Goal: Obtain resource: Obtain resource

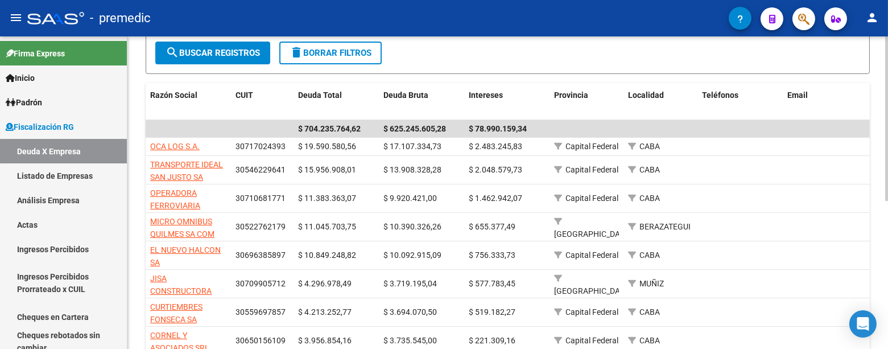
scroll to position [155, 0]
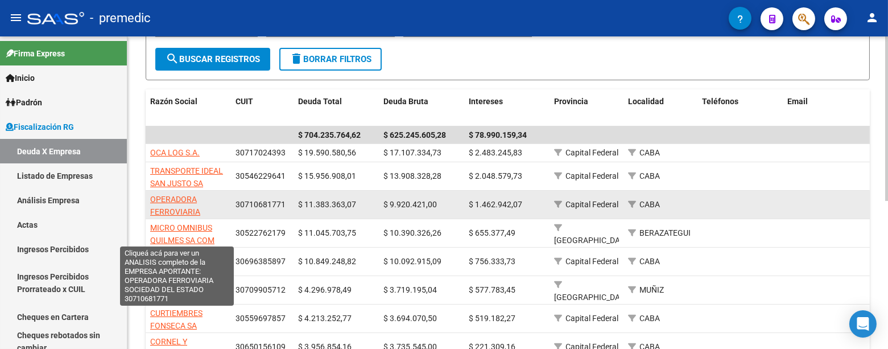
click at [192, 206] on span "OPERADORA FERROVIARIA SOCIEDAD DEL ESTADO" at bounding box center [176, 219] width 53 height 48
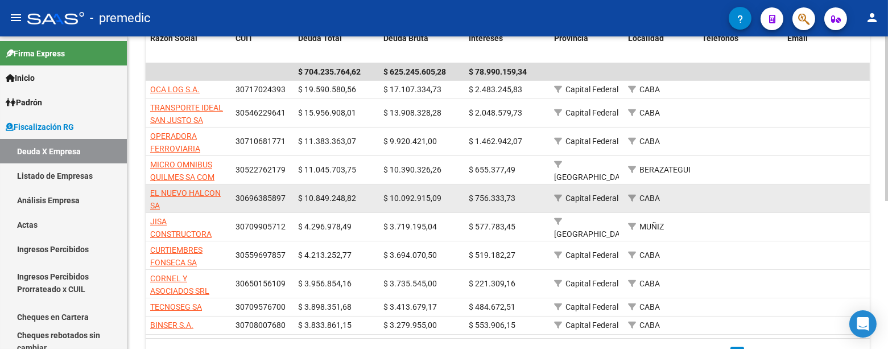
scroll to position [281, 0]
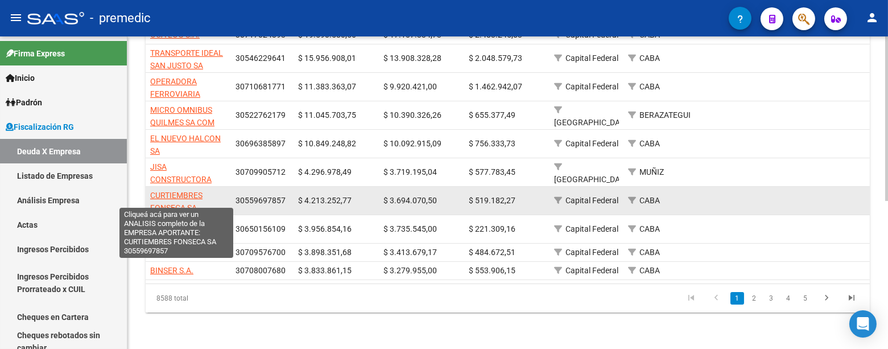
click at [198, 191] on span "CURTIEMBRES FONSECA SA" at bounding box center [176, 202] width 52 height 22
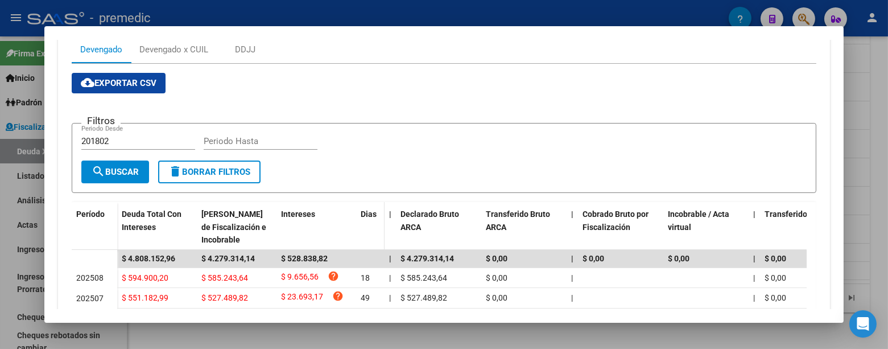
scroll to position [167, 0]
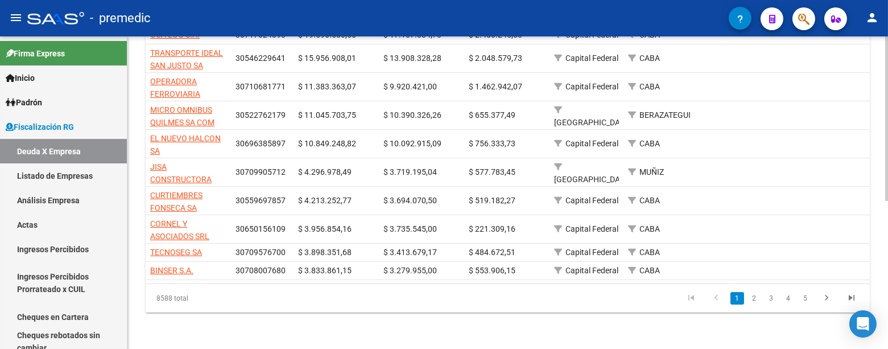
drag, startPoint x: 548, startPoint y: 326, endPoint x: 528, endPoint y: 327, distance: 20.6
click at [548, 326] on div "FISCALIZACION REGIMEN GENERAL -> Listado de Empresas Deudoras (alt+d) cloud_dow…" at bounding box center [507, 56] width 761 height 585
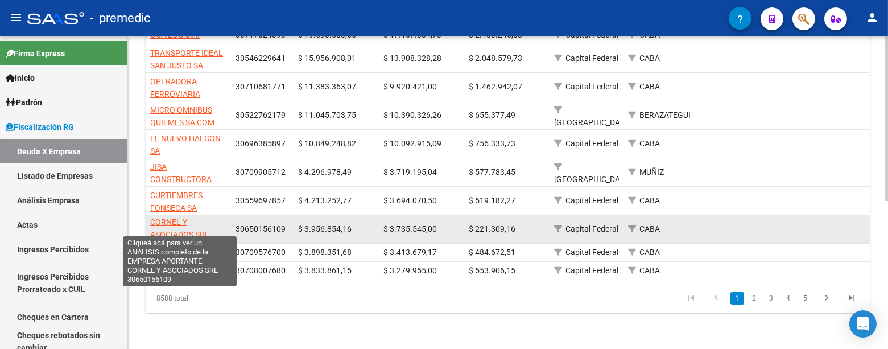
scroll to position [0, 0]
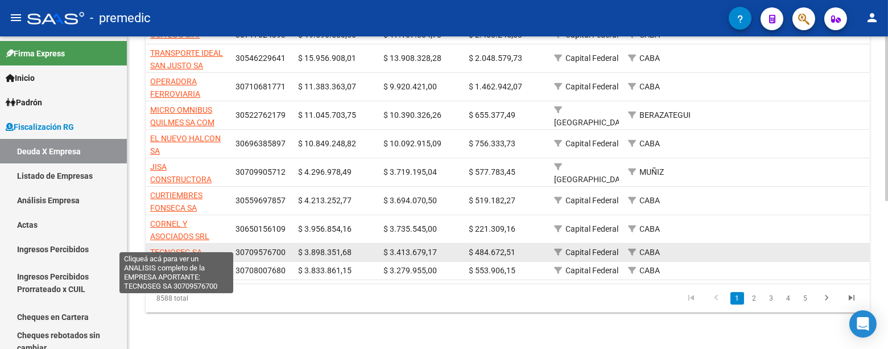
click at [188, 248] on span "TECNOSEG SA" at bounding box center [176, 252] width 52 height 9
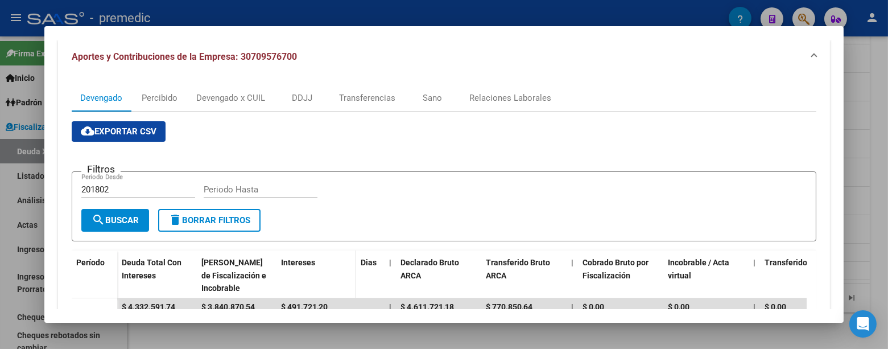
scroll to position [40, 0]
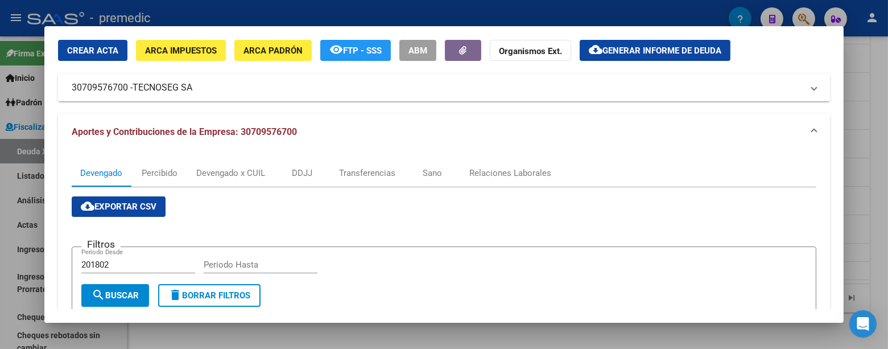
drag, startPoint x: 203, startPoint y: 92, endPoint x: 197, endPoint y: 97, distance: 8.0
click at [197, 97] on mat-expansion-panel-header "30709576700 - TECNOSEG SA" at bounding box center [444, 87] width 772 height 27
copy mat-panel-title "30709576700 - TECNOSEG SA"
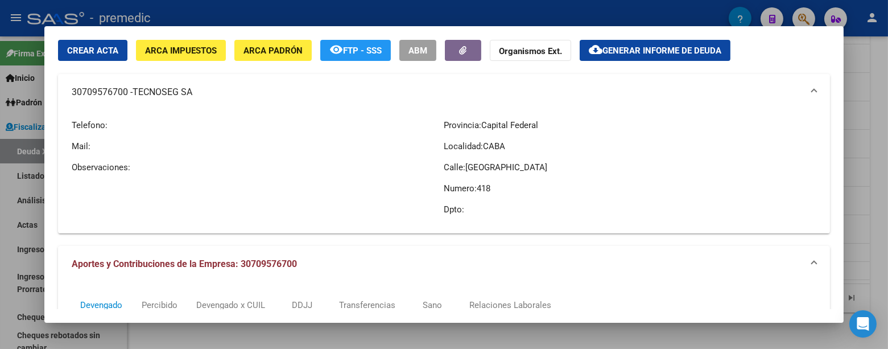
click at [92, 203] on div "Telefono: Mail: Observaciones:" at bounding box center [258, 167] width 372 height 114
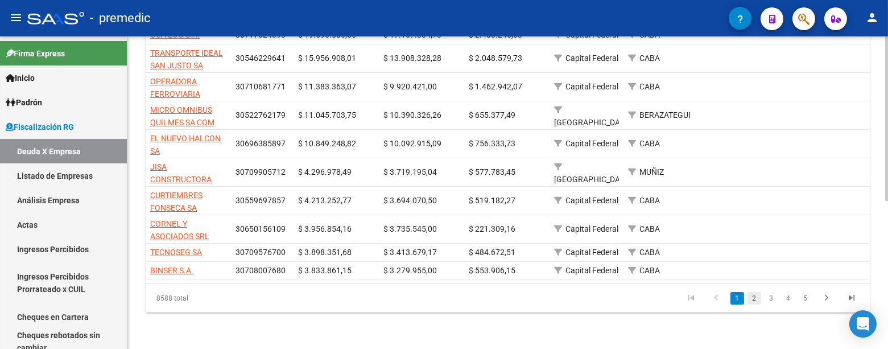
click at [755, 298] on link "2" at bounding box center [755, 298] width 14 height 13
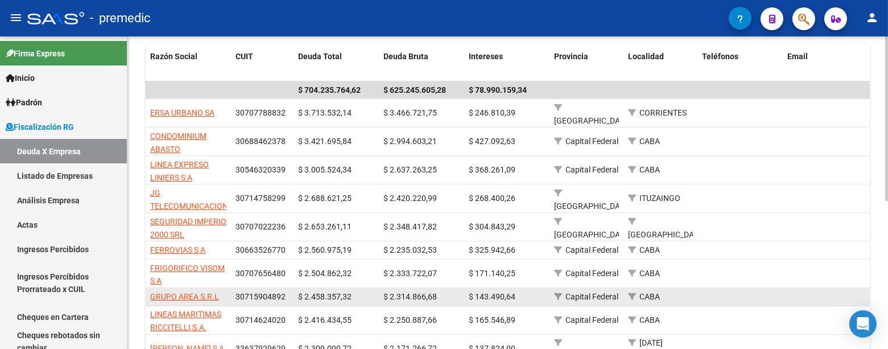
scroll to position [218, 0]
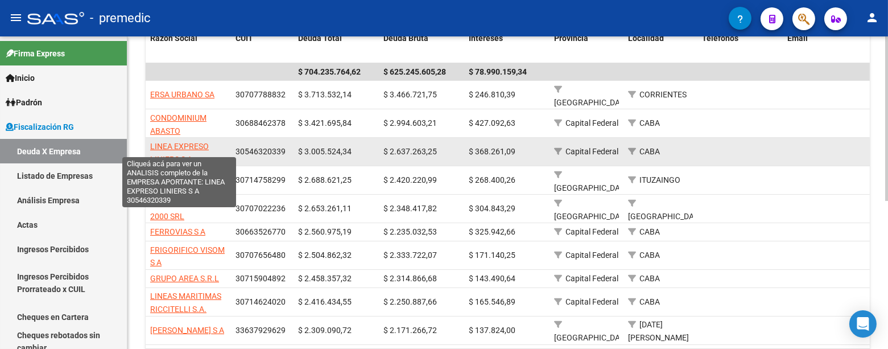
click at [169, 150] on span "LINEA EXPRESO LINIERS S A" at bounding box center [179, 153] width 59 height 22
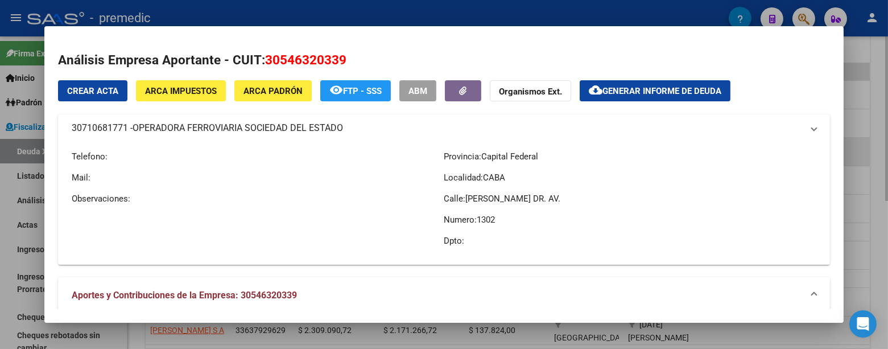
type textarea "30546320339"
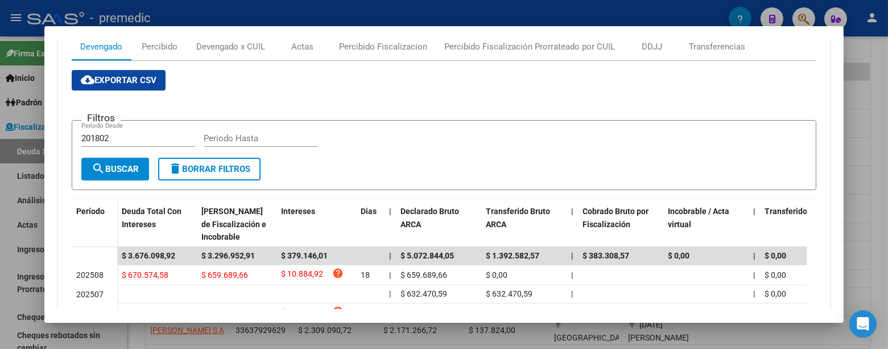
scroll to position [349, 0]
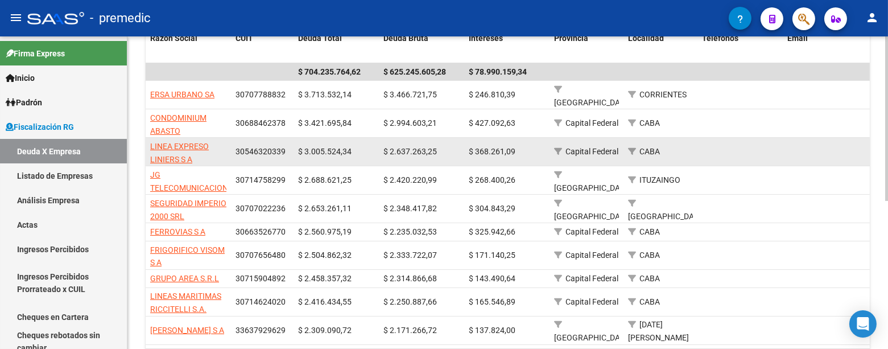
click at [180, 142] on app-link-go-to "LINEA EXPRESO LINIERS S A" at bounding box center [188, 153] width 76 height 26
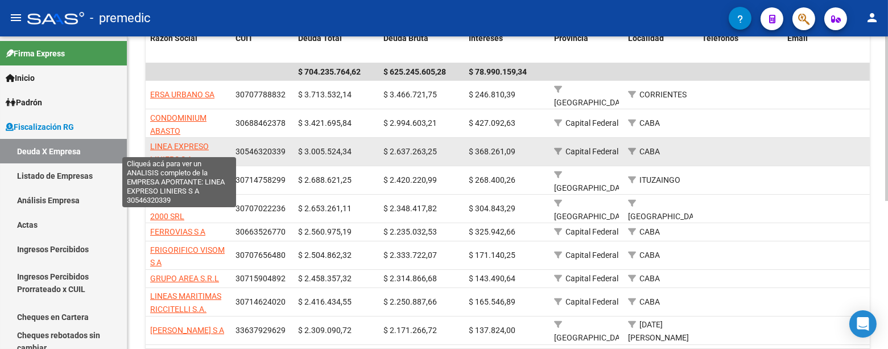
click at [177, 142] on span "LINEA EXPRESO LINIERS S A" at bounding box center [179, 153] width 59 height 22
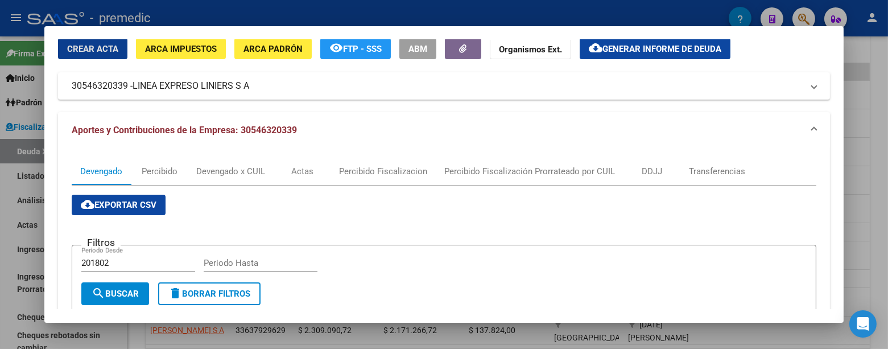
scroll to position [0, 0]
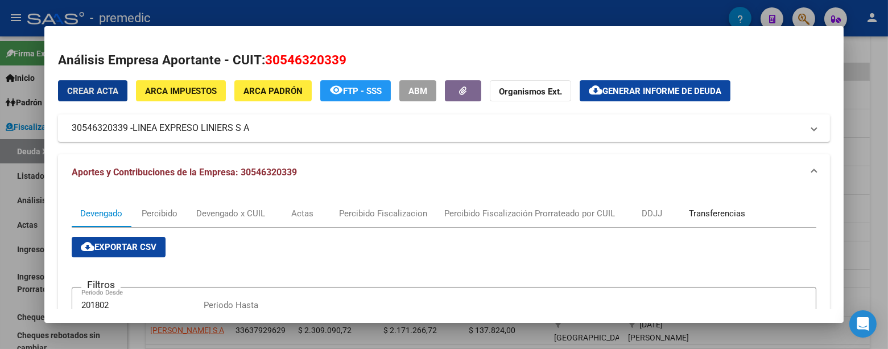
click at [711, 209] on div "Transferencias" at bounding box center [717, 213] width 56 height 13
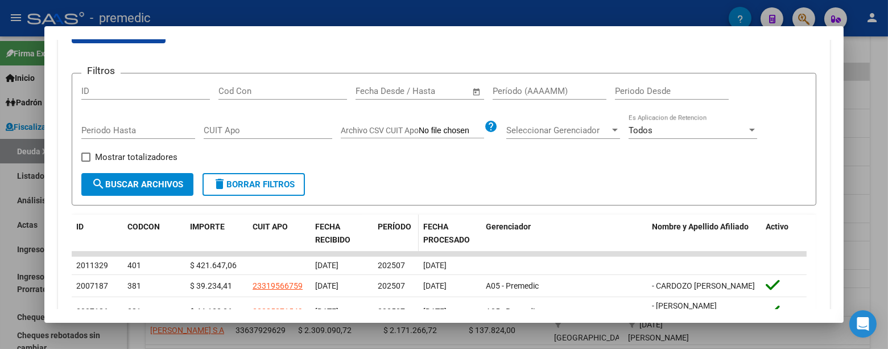
scroll to position [219, 0]
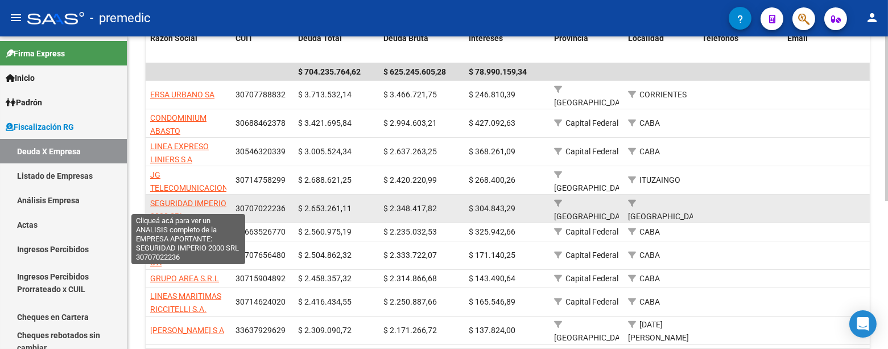
click at [209, 199] on span "SEGURIDAD IMPERIO 2000 SRL" at bounding box center [188, 210] width 76 height 22
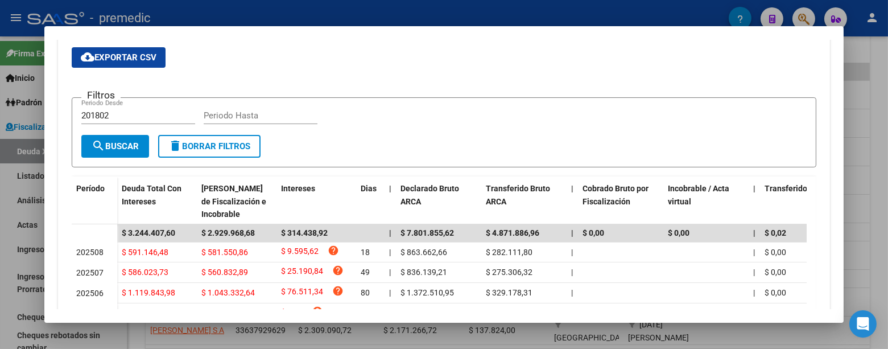
scroll to position [126, 0]
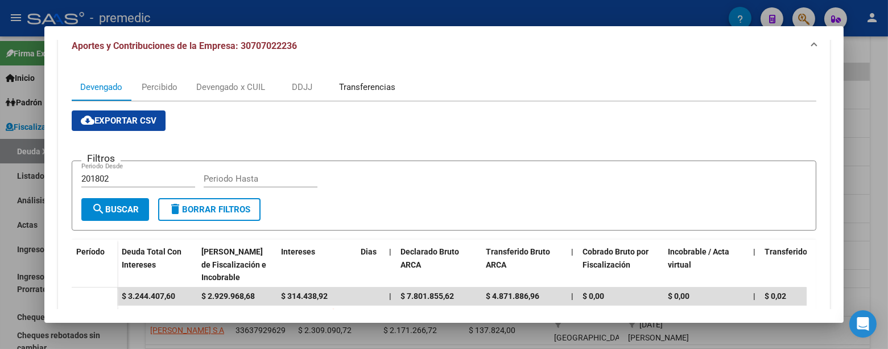
click at [359, 92] on div "Transferencias" at bounding box center [367, 87] width 56 height 13
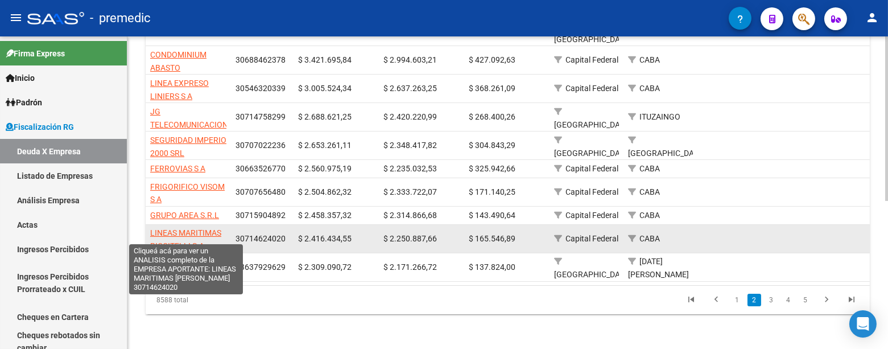
scroll to position [2, 0]
click at [190, 226] on span "LINEAS MARITIMAS RICCITELLI S.A." at bounding box center [185, 237] width 71 height 22
type textarea "30714624020"
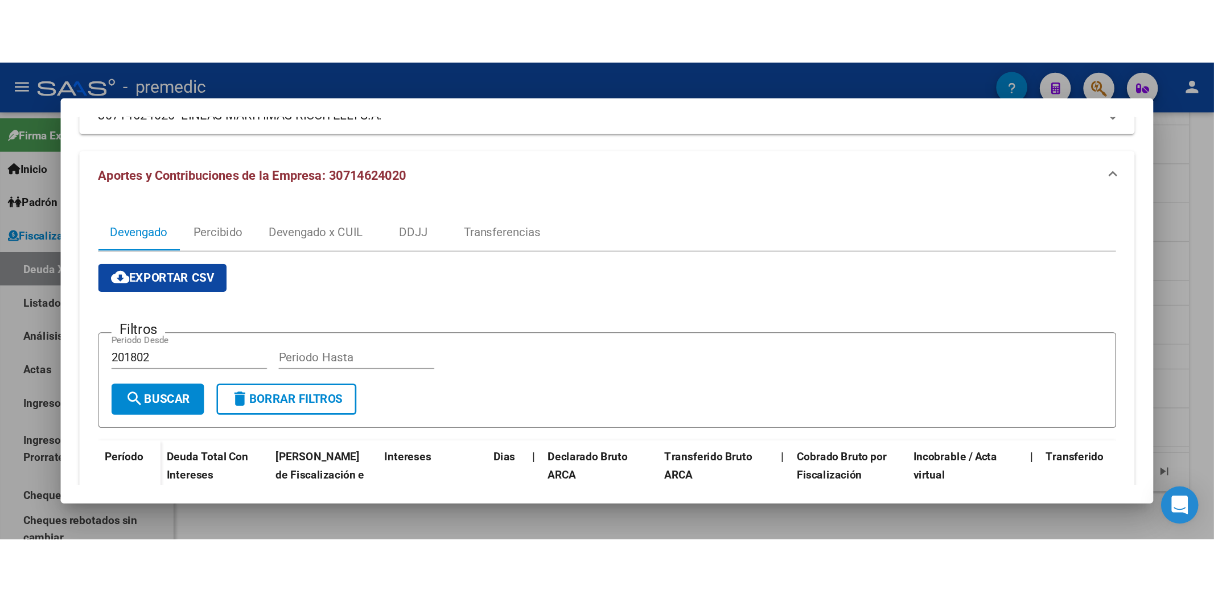
scroll to position [63, 0]
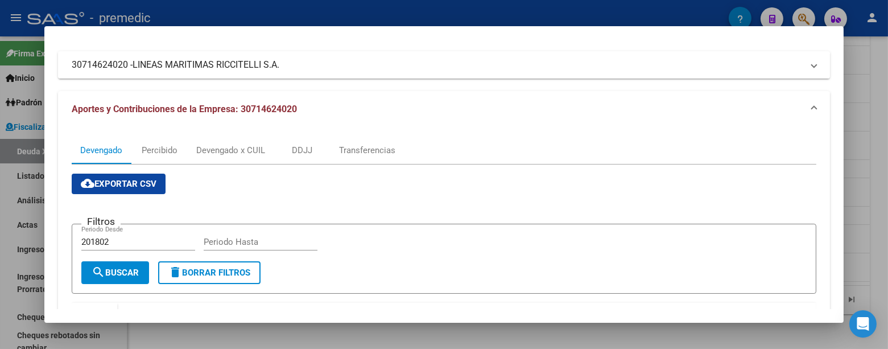
drag, startPoint x: 289, startPoint y: 63, endPoint x: 279, endPoint y: 67, distance: 10.5
click at [279, 67] on mat-panel-title "30714624020 - LINEAS MARITIMAS [PERSON_NAME]" at bounding box center [437, 65] width 731 height 14
copy mat-panel-title "30714624020 - LINEAS MARITIMAS [PERSON_NAME]"
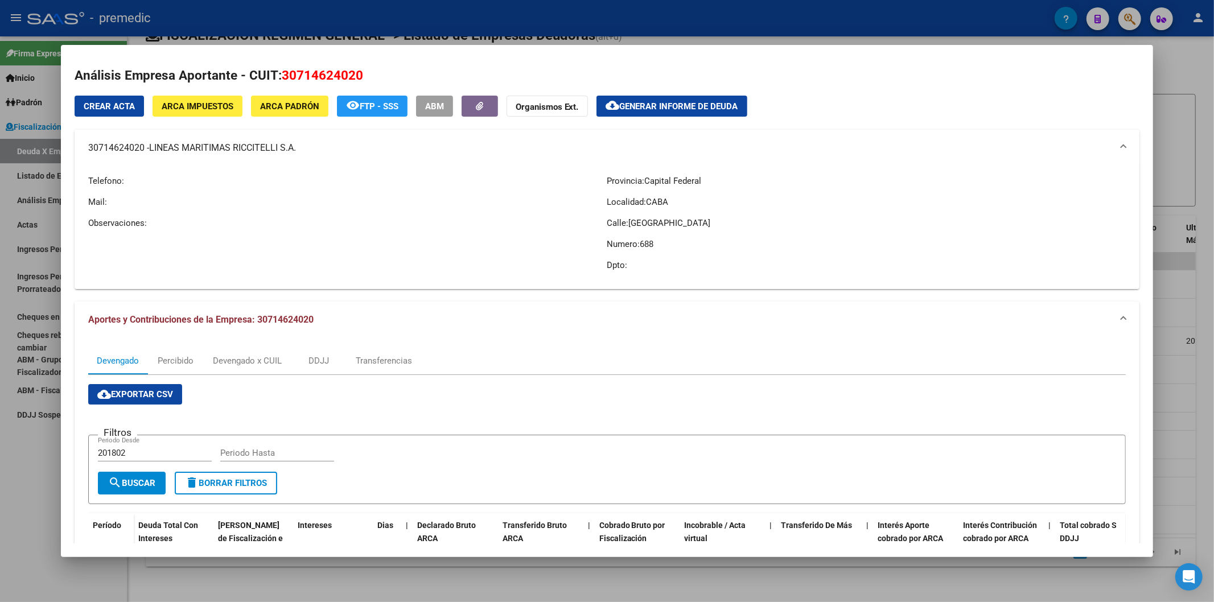
scroll to position [0, 0]
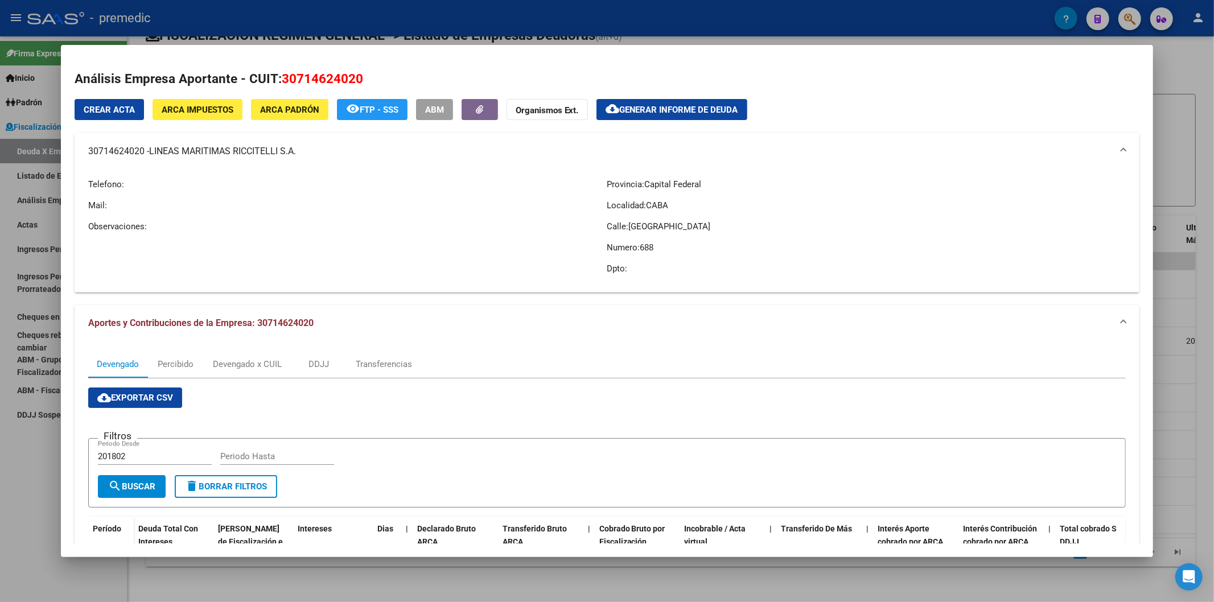
click at [666, 110] on span "Generar informe de deuda" at bounding box center [678, 110] width 119 height 10
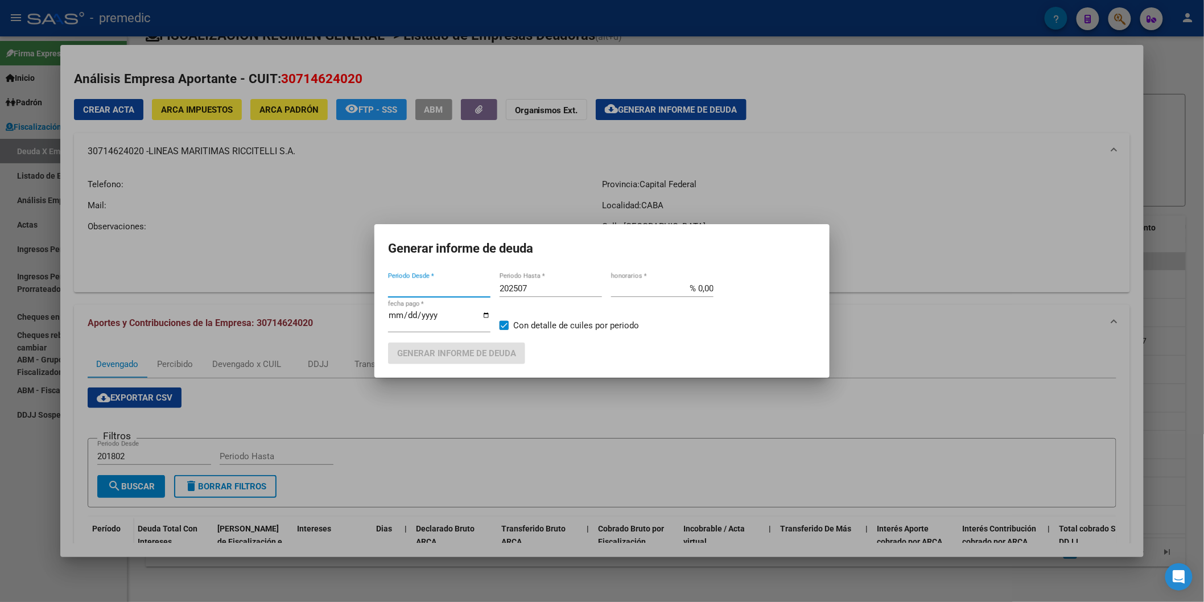
type input "201802"
click at [780, 182] on div at bounding box center [602, 301] width 1204 height 602
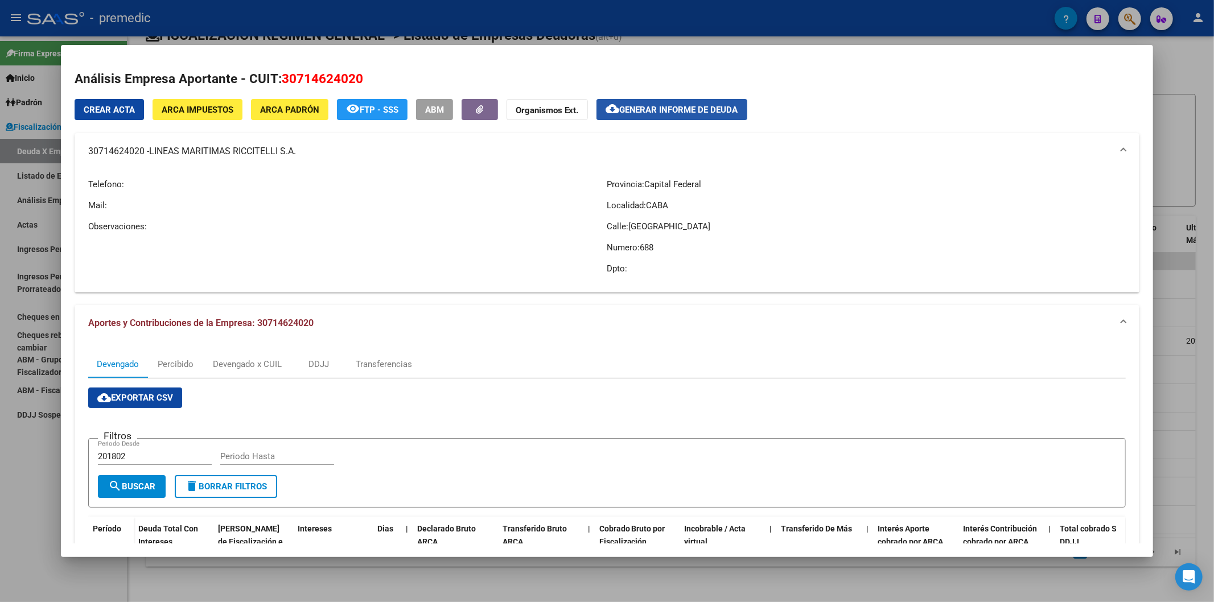
click at [641, 101] on button "cloud_download Generar informe de deuda" at bounding box center [671, 109] width 151 height 21
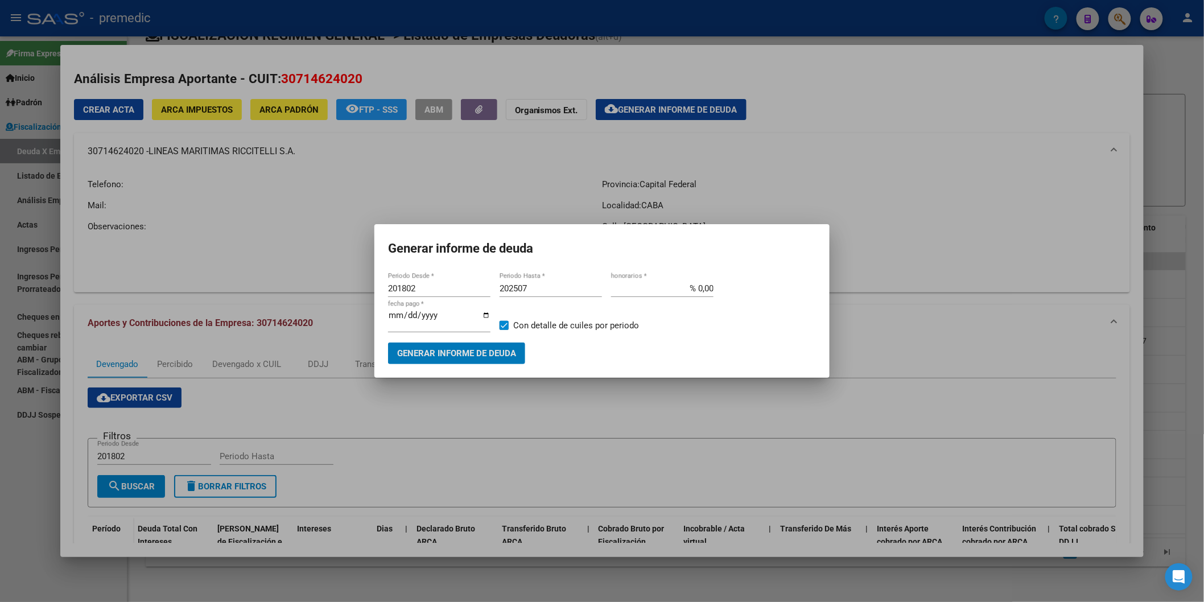
click at [467, 295] on div "201802 Periodo Desde *" at bounding box center [439, 288] width 102 height 17
click at [462, 286] on input "201802" at bounding box center [439, 288] width 102 height 10
type input "202505"
click at [484, 348] on span "Generar informe de deuda" at bounding box center [456, 354] width 119 height 10
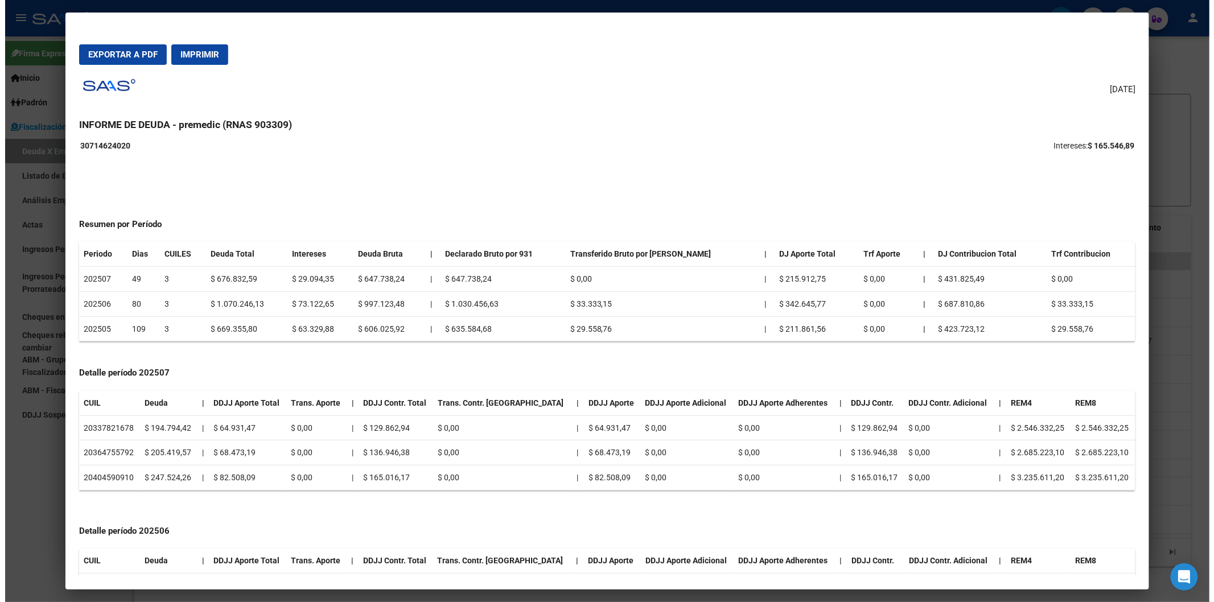
scroll to position [63, 0]
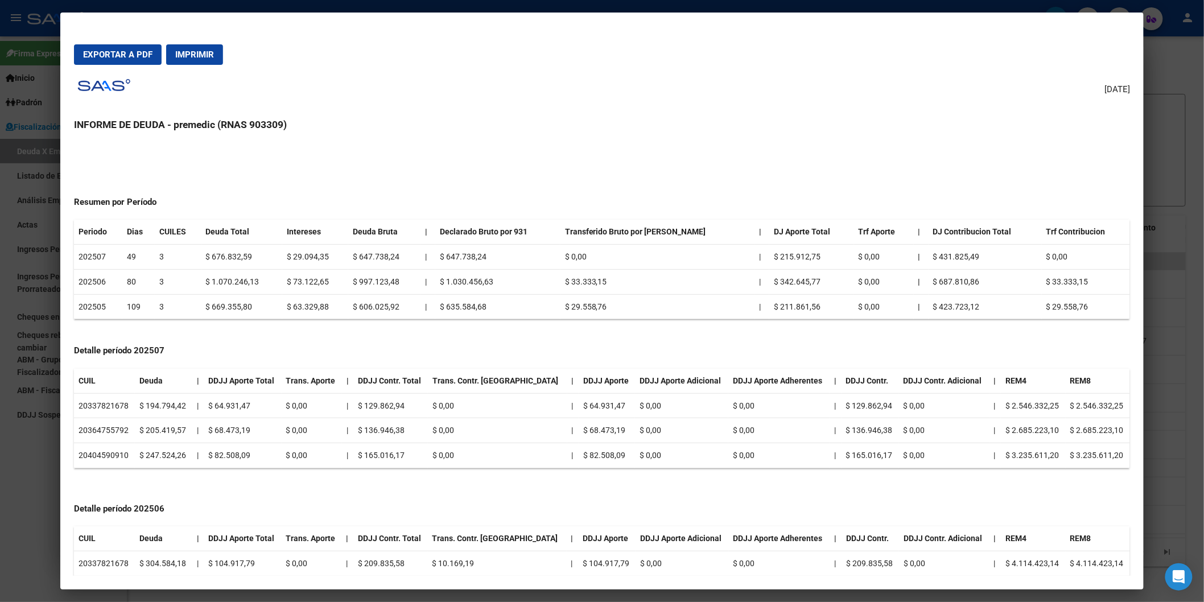
click at [126, 56] on span "Exportar a PDF" at bounding box center [117, 55] width 69 height 10
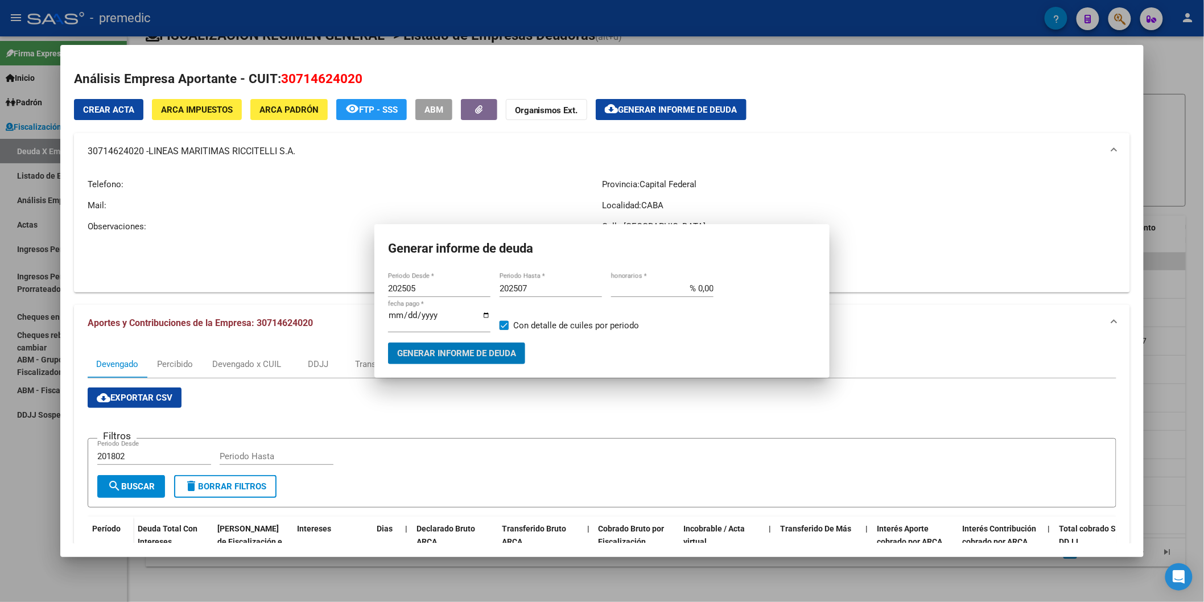
click at [439, 197] on div "Telefono: Mail: Observaciones:" at bounding box center [345, 227] width 514 height 114
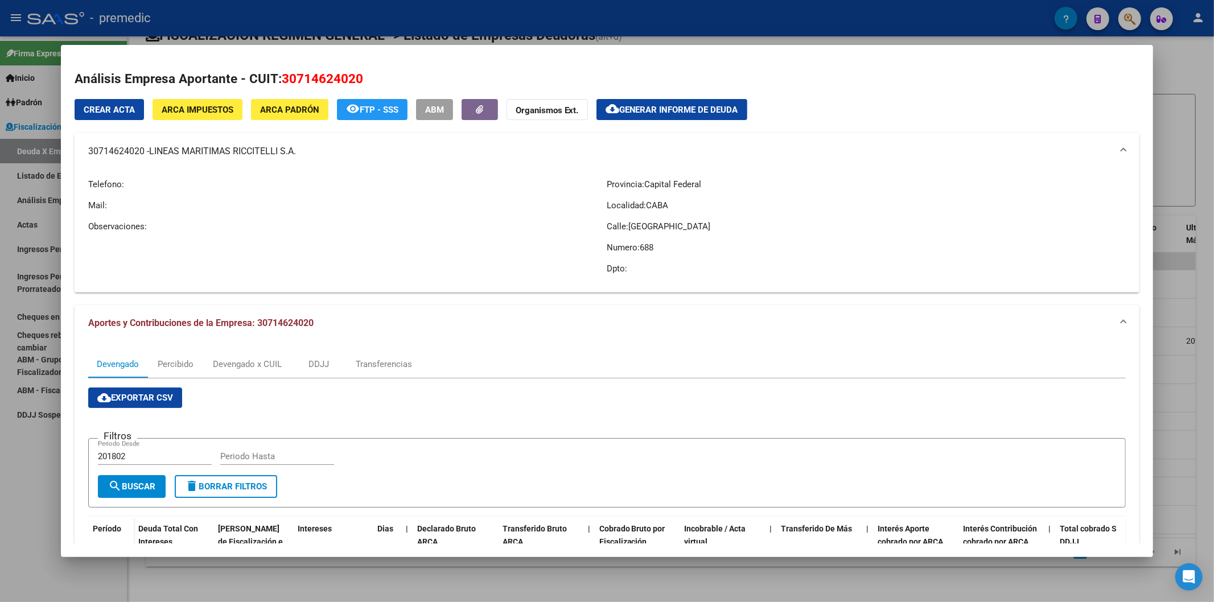
scroll to position [0, 0]
click at [666, 115] on span "Generar informe de deuda" at bounding box center [678, 110] width 119 height 10
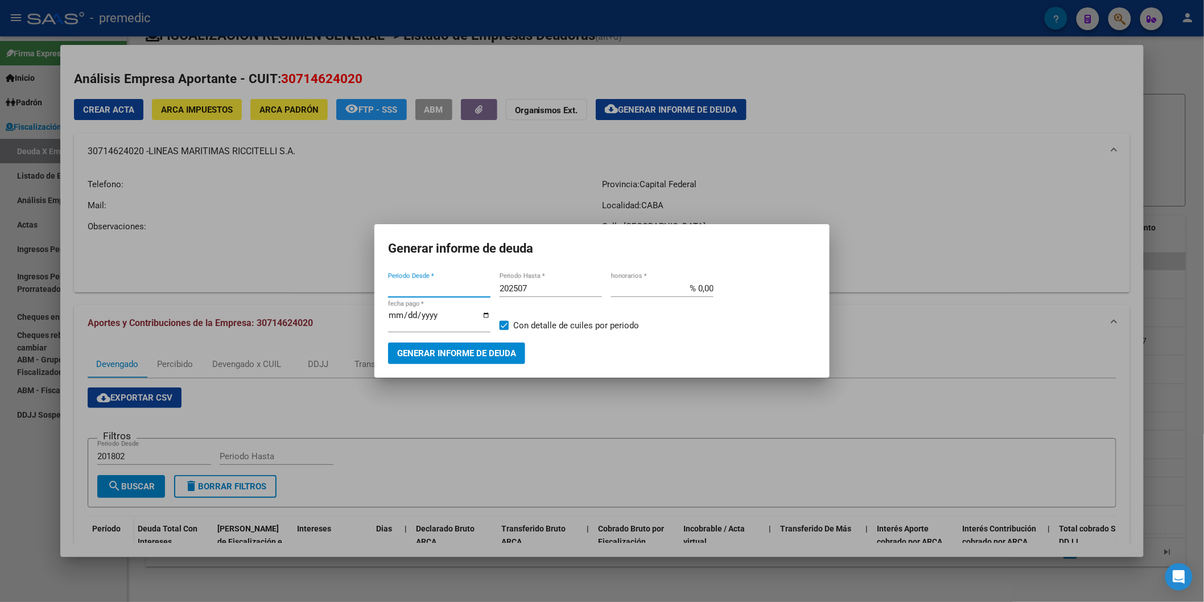
type input "201802"
drag, startPoint x: 479, startPoint y: 365, endPoint x: 473, endPoint y: 359, distance: 9.3
click at [477, 348] on mat-dialog-container "Generar informe de deuda 201802 Periodo Desde * 202507 Periodo Hasta * % 0,00 h…" at bounding box center [601, 300] width 455 height 153
click at [472, 348] on span "Generar informe de deuda" at bounding box center [456, 354] width 119 height 10
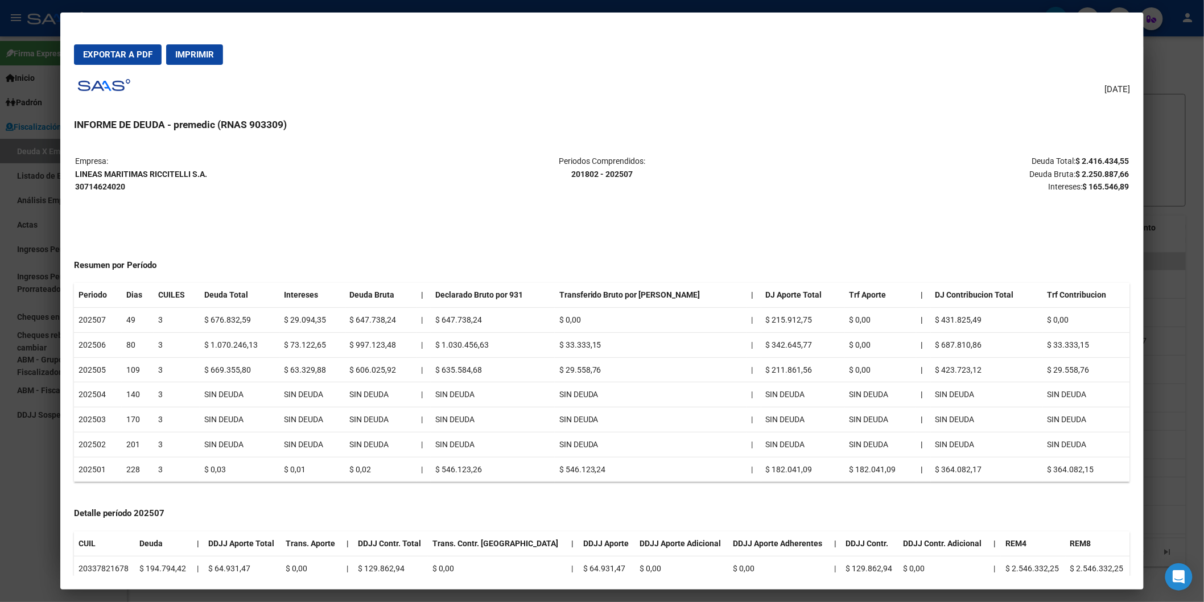
drag, startPoint x: 1078, startPoint y: 156, endPoint x: 1123, endPoint y: 158, distance: 45.0
click at [888, 158] on strong "$ 2.416.434,55" at bounding box center [1102, 160] width 53 height 9
copy strong "2.416.434,55"
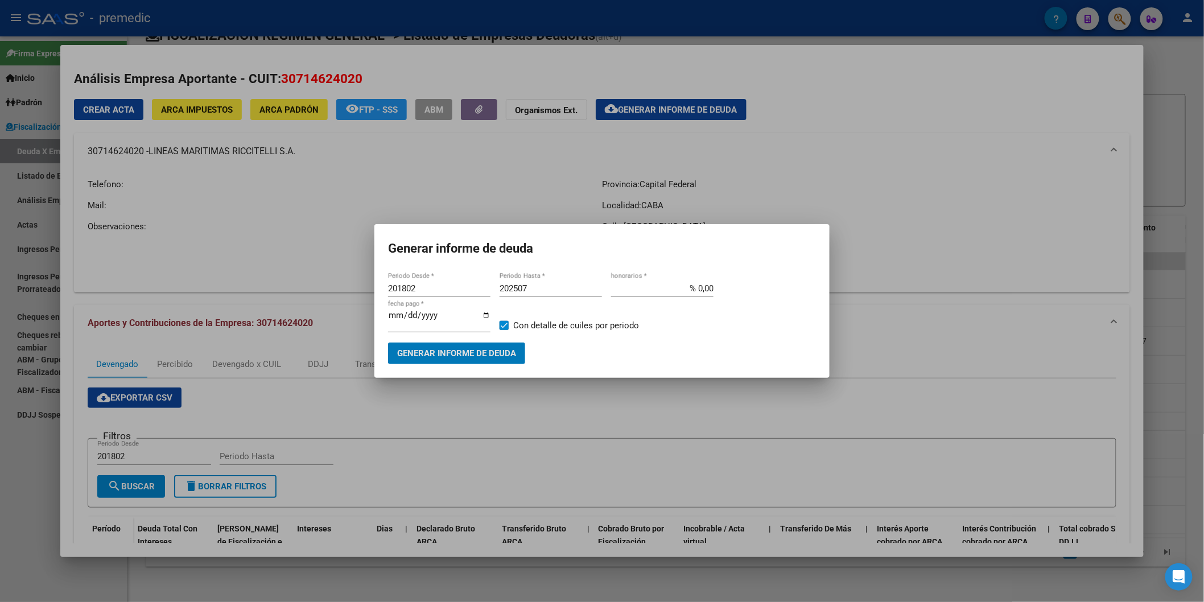
click at [429, 348] on div at bounding box center [602, 301] width 1204 height 602
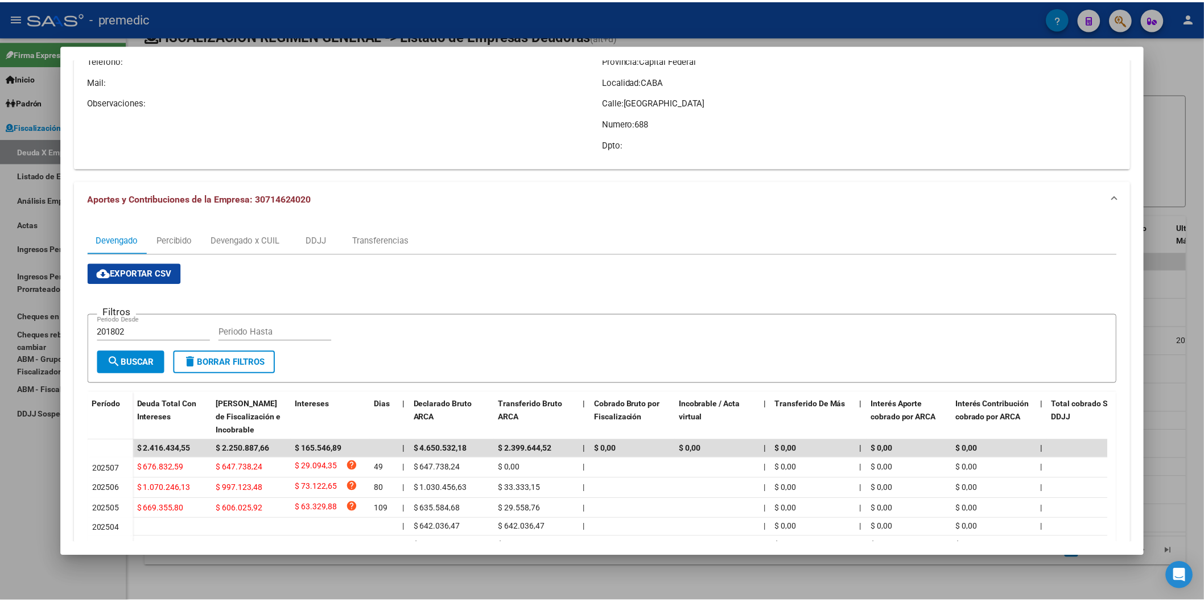
scroll to position [126, 0]
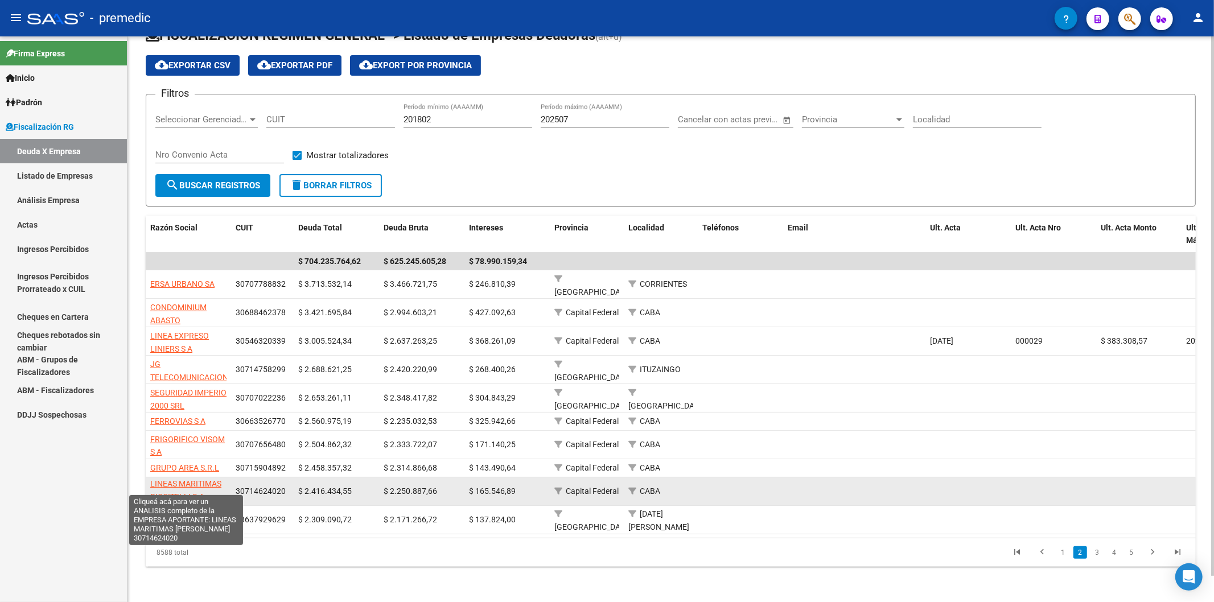
click at [205, 348] on span "LINEAS MARITIMAS RICCITELLI S.A." at bounding box center [185, 490] width 71 height 22
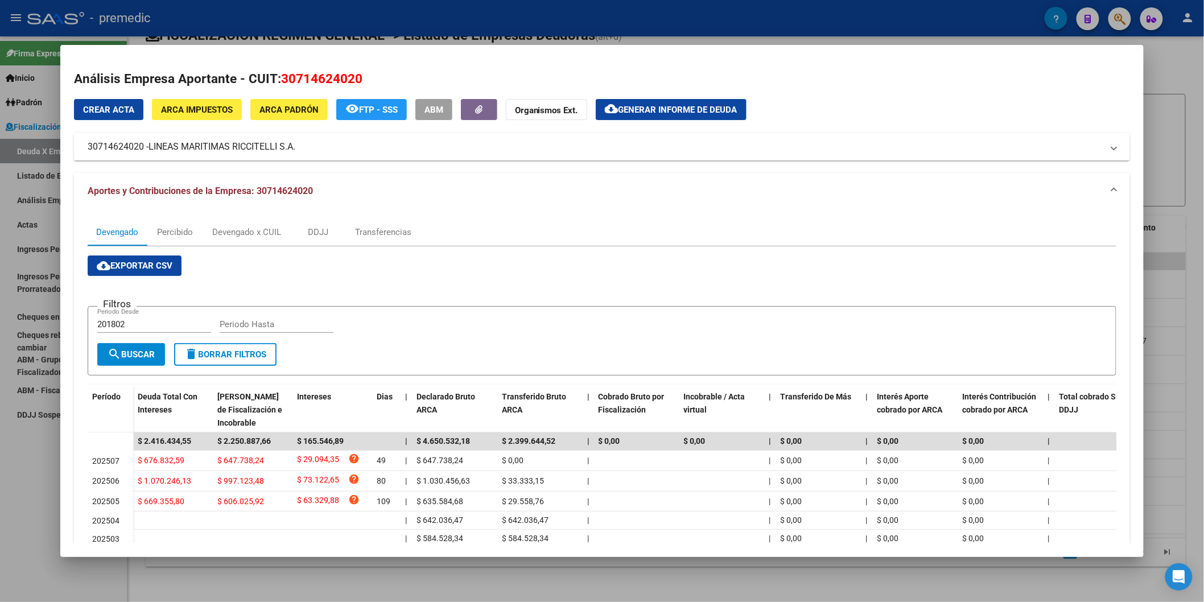
click at [353, 81] on span "30714624020" at bounding box center [321, 78] width 81 height 15
click at [356, 81] on span "30714624020" at bounding box center [321, 78] width 81 height 15
drag, startPoint x: 357, startPoint y: 81, endPoint x: 304, endPoint y: 81, distance: 52.9
click at [304, 81] on h2 "Análisis Empresa Aportante - CUIT: 30714624020" at bounding box center [602, 78] width 1056 height 19
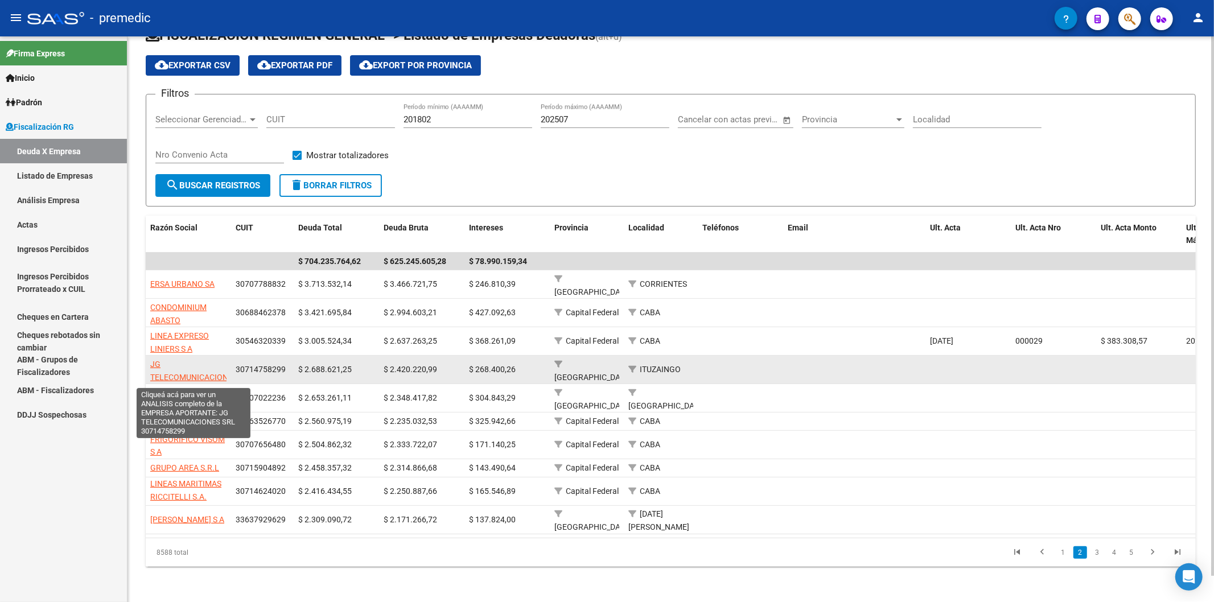
click at [177, 348] on span "JG TELECOMUNICACIONES SRL" at bounding box center [193, 377] width 87 height 35
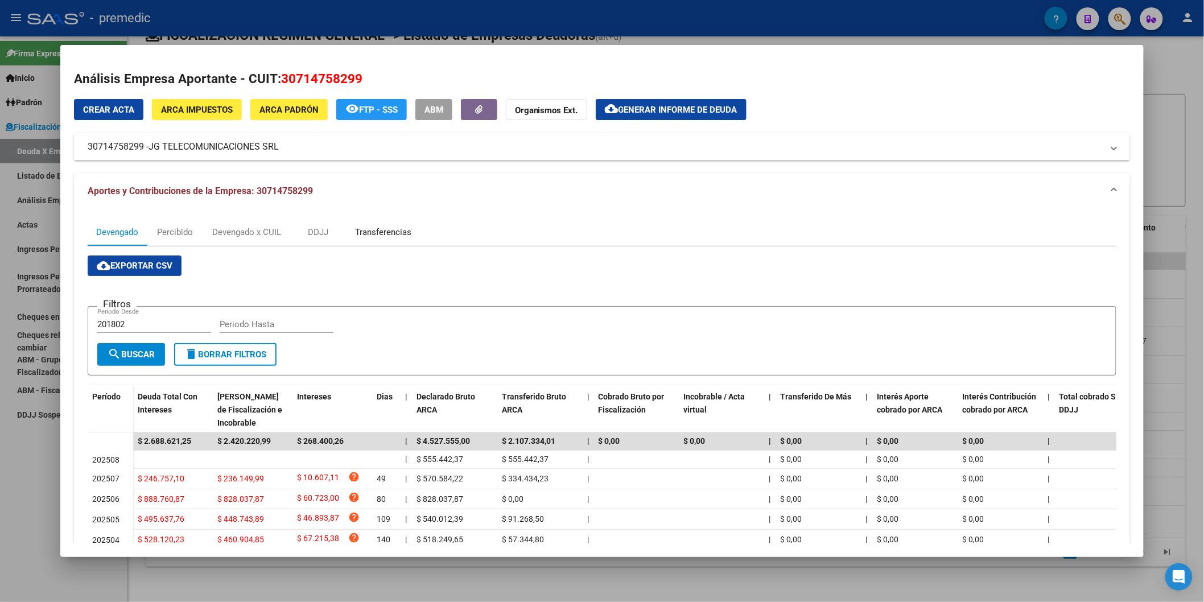
click at [389, 232] on div "Transferencias" at bounding box center [383, 232] width 56 height 13
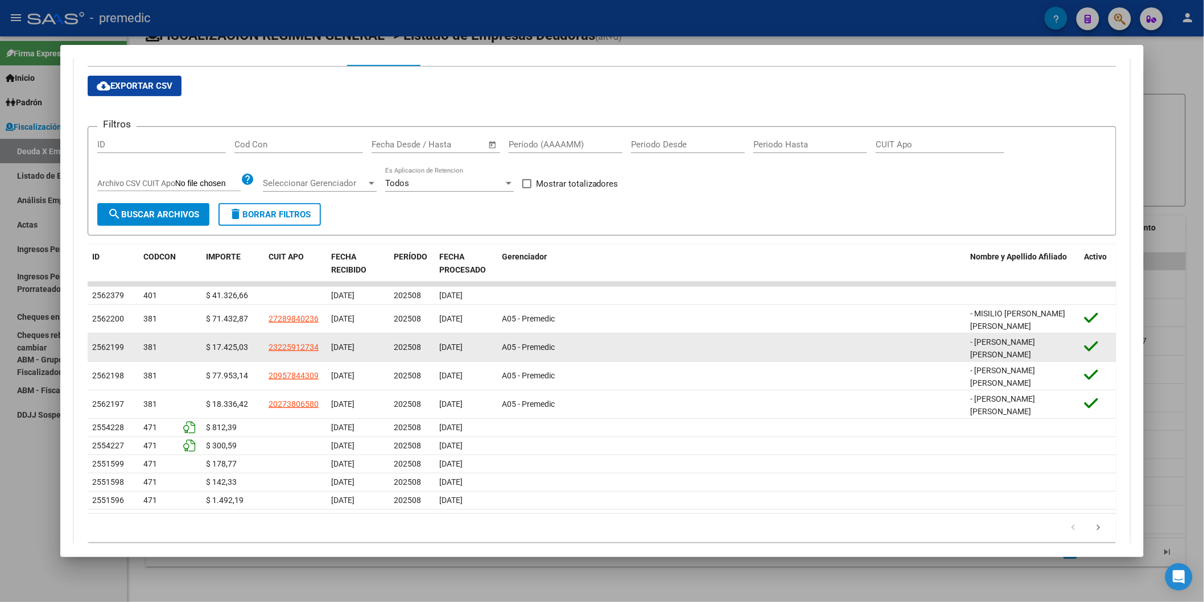
scroll to position [194, 0]
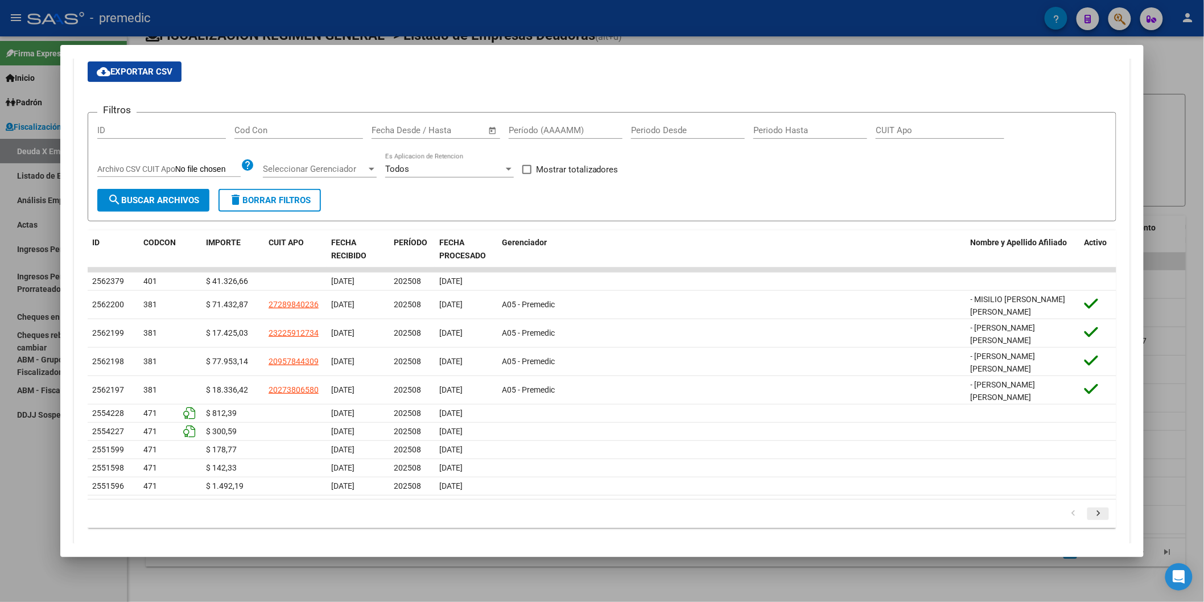
click at [888, 348] on icon "go to next page" at bounding box center [1098, 515] width 15 height 14
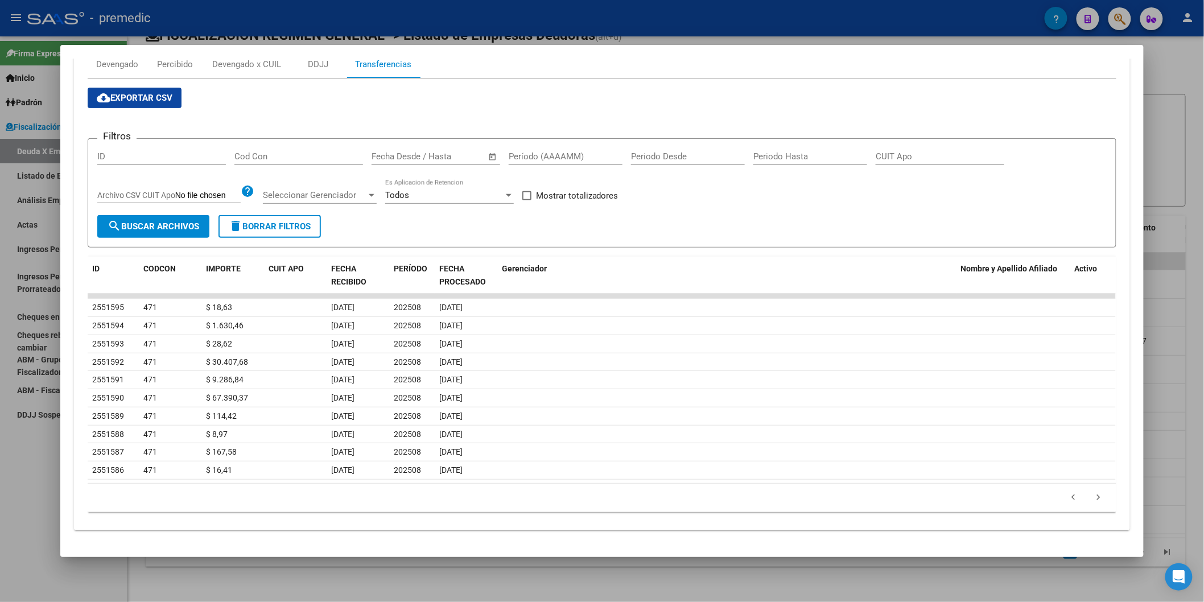
scroll to position [167, 0]
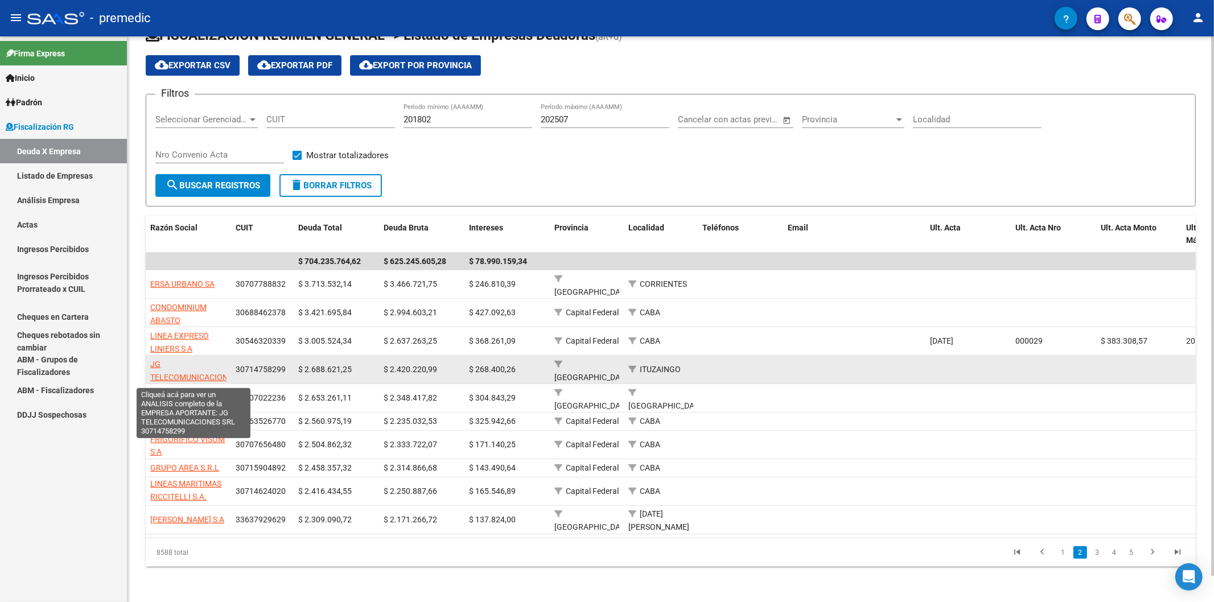
click at [188, 348] on span "JG TELECOMUNICACIONES SRL" at bounding box center [193, 377] width 87 height 35
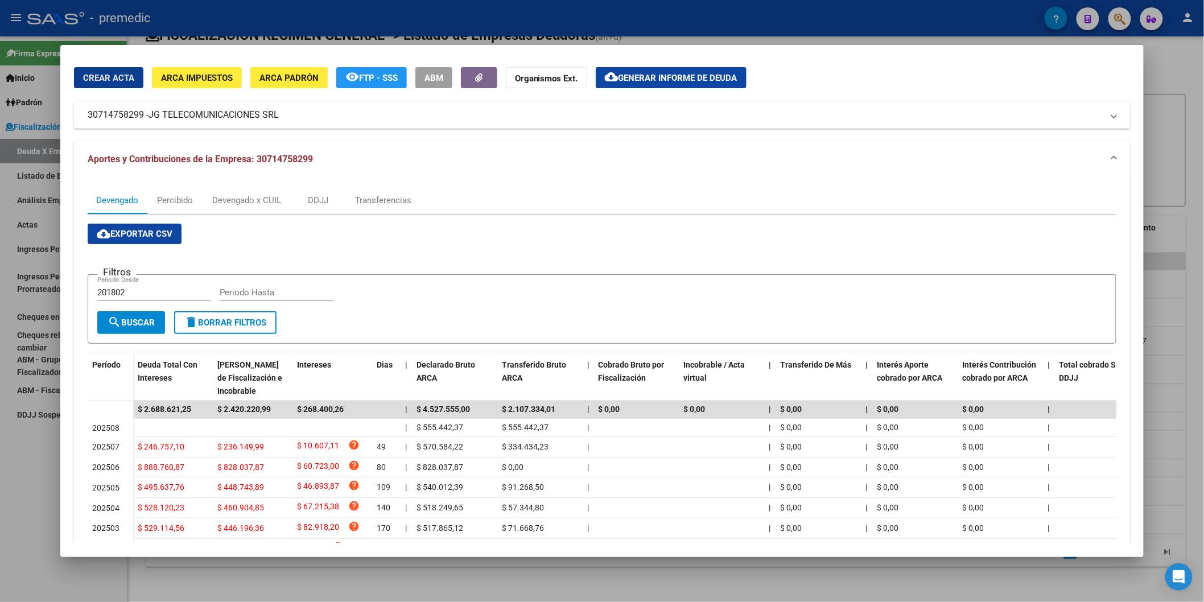
scroll to position [12, 0]
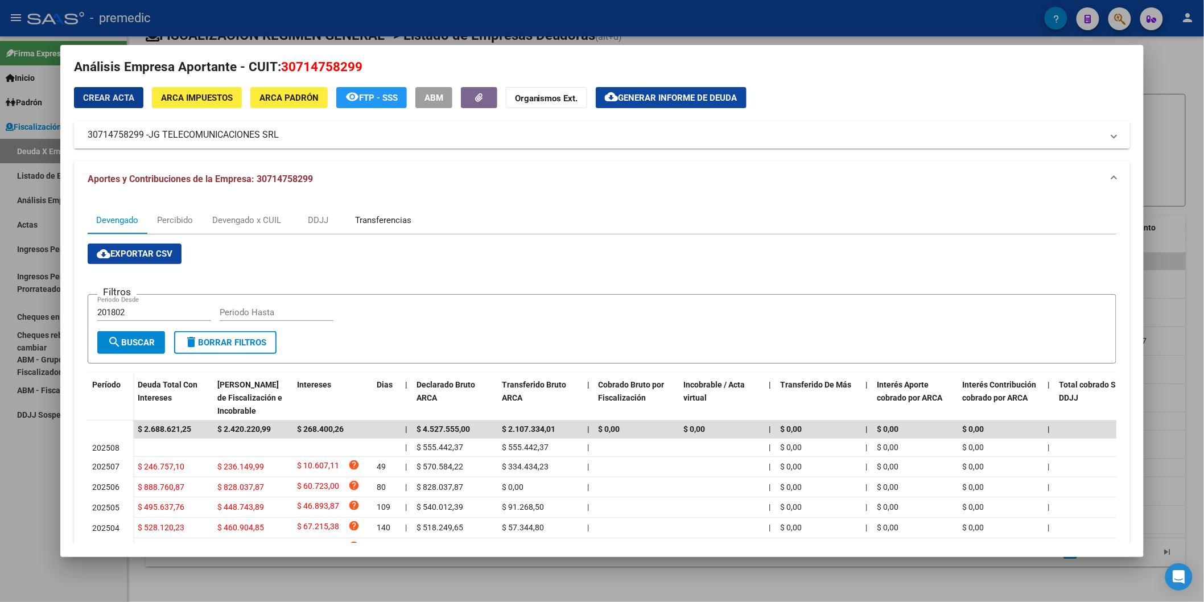
click at [392, 230] on div "Transferencias" at bounding box center [383, 220] width 73 height 27
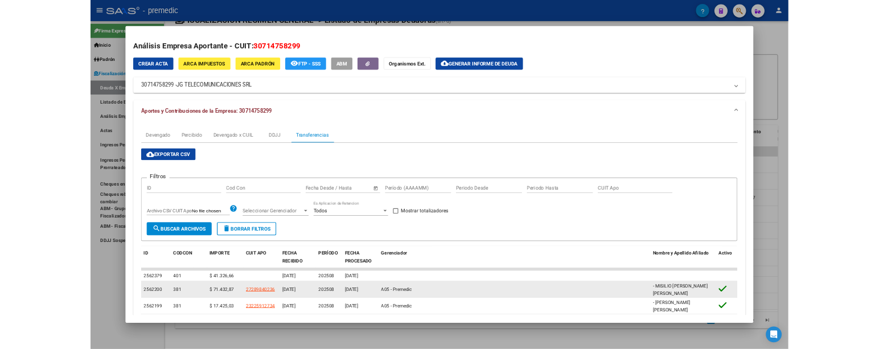
scroll to position [63, 0]
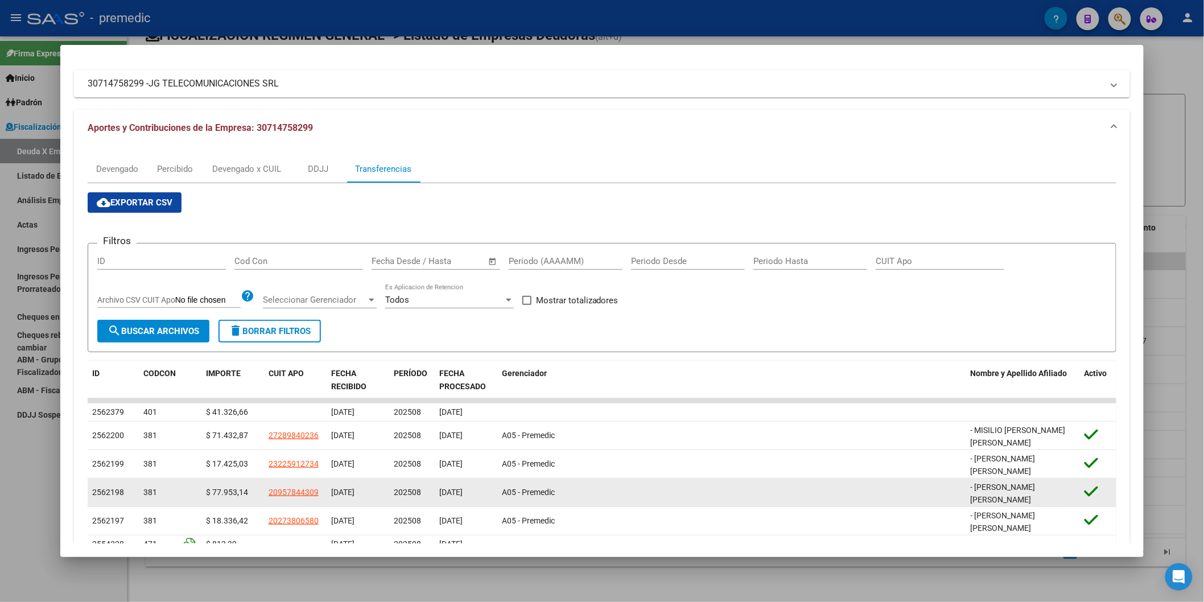
drag, startPoint x: 497, startPoint y: 202, endPoint x: 340, endPoint y: 481, distance: 320.5
click at [497, 202] on div "cloud_download Exportar CSV Filtros ID Cod Con Fecha inicio – Fecha fin Fecha D…" at bounding box center [602, 425] width 1029 height 466
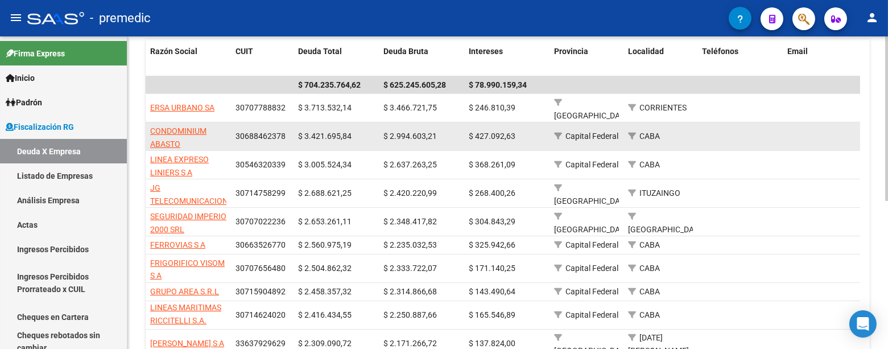
scroll to position [281, 0]
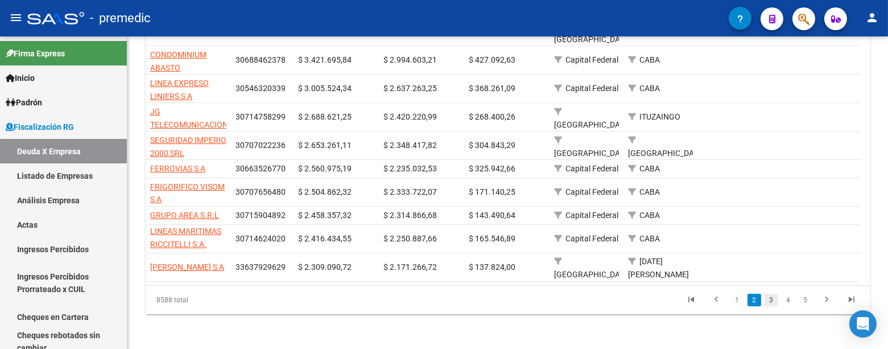
click at [775, 298] on link "3" at bounding box center [772, 300] width 14 height 13
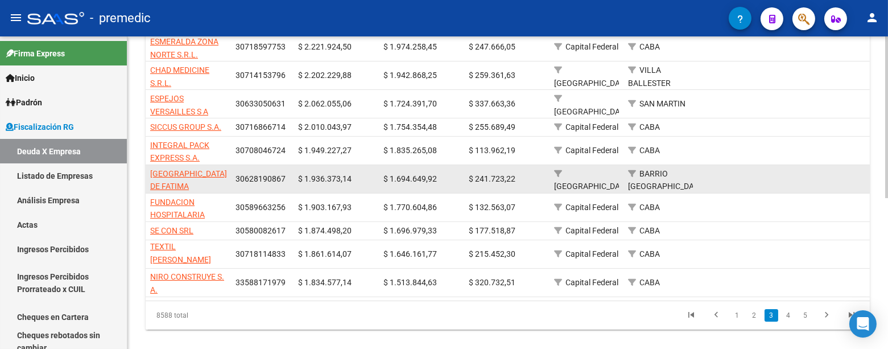
scroll to position [285, 0]
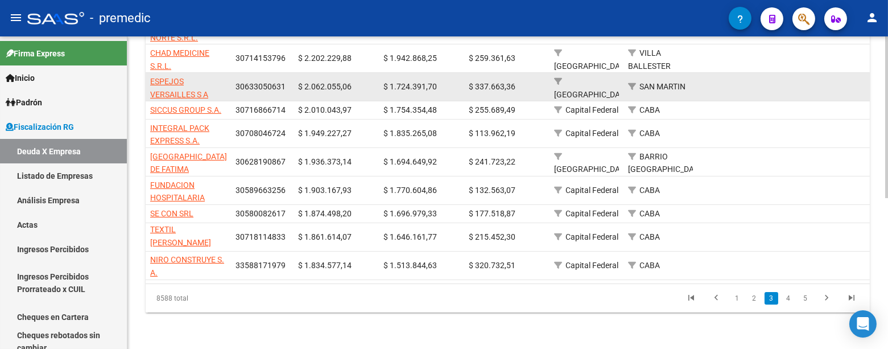
click at [178, 87] on app-link-go-to "ESPEJOS VERSAILLES S A" at bounding box center [188, 88] width 76 height 26
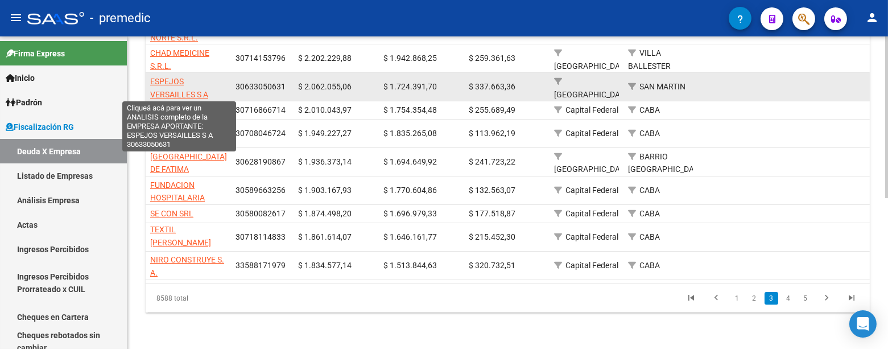
click at [181, 93] on span "ESPEJOS VERSAILLES S A" at bounding box center [179, 88] width 58 height 22
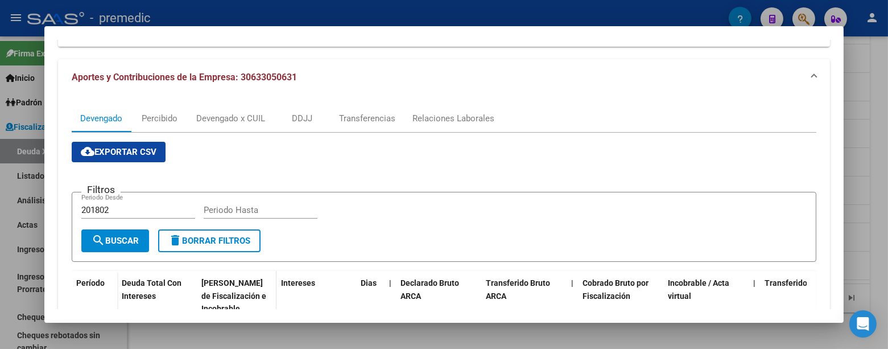
scroll to position [63, 0]
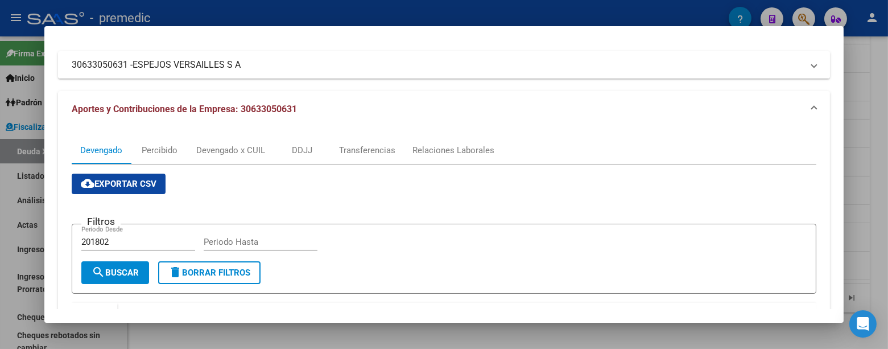
drag, startPoint x: 250, startPoint y: 67, endPoint x: 241, endPoint y: 66, distance: 9.7
click at [241, 66] on mat-panel-title "30633050631 - ESPEJOS VERSAILLES S A" at bounding box center [437, 65] width 731 height 14
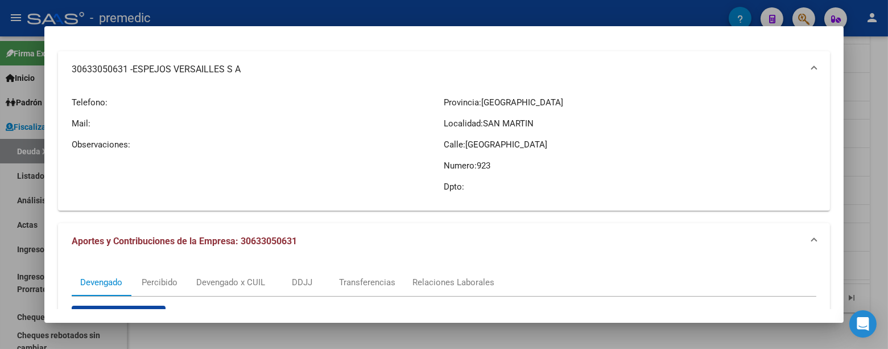
copy mat-panel-title "30633050631 - ESPEJOS VERSAILLES S A"
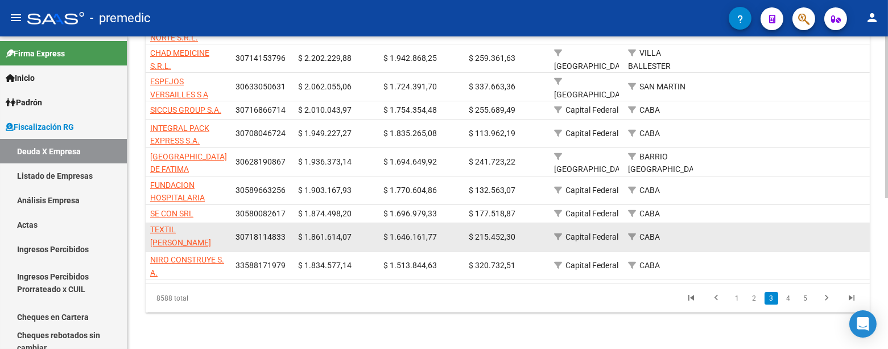
scroll to position [292, 0]
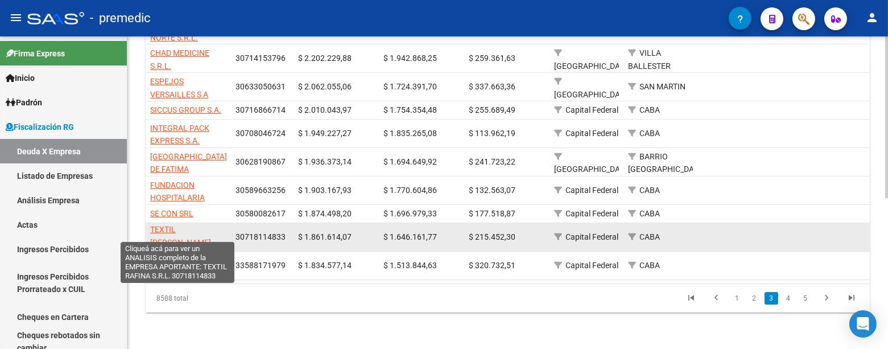
click at [179, 225] on span "TEXTIL [PERSON_NAME]" at bounding box center [180, 236] width 61 height 22
type textarea "30718114833"
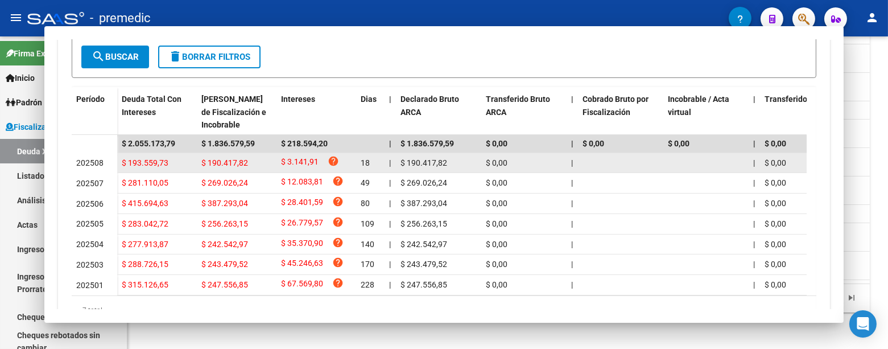
scroll to position [0, 0]
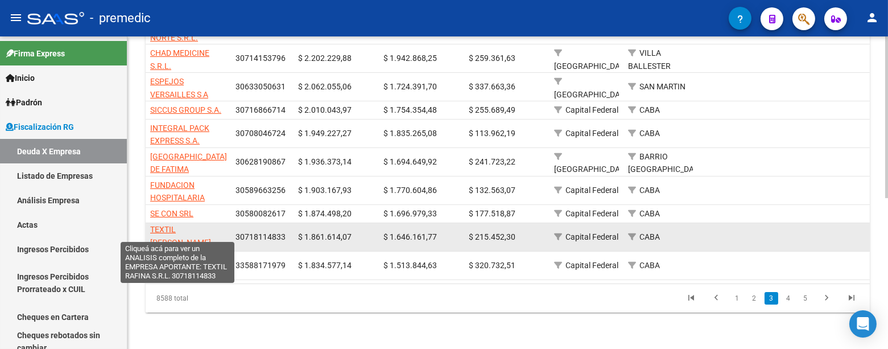
click at [177, 225] on span "TEXTIL [PERSON_NAME]" at bounding box center [180, 236] width 61 height 22
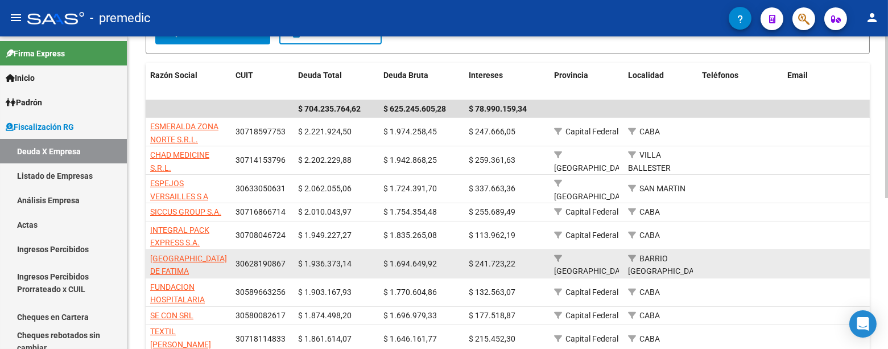
scroll to position [166, 0]
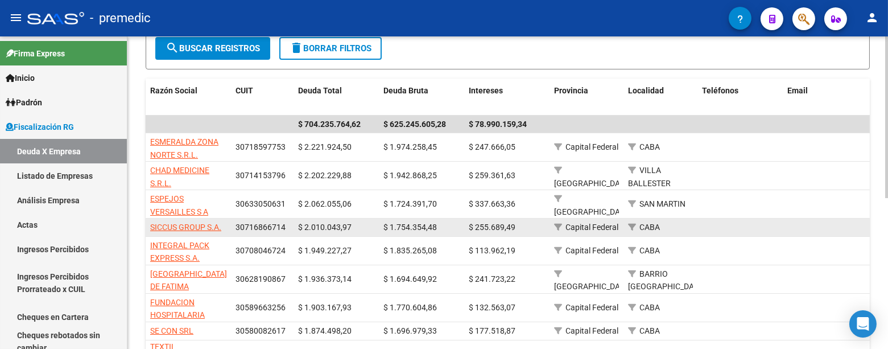
click at [209, 221] on app-link-go-to "SICCUS GROUP S.A." at bounding box center [185, 227] width 71 height 13
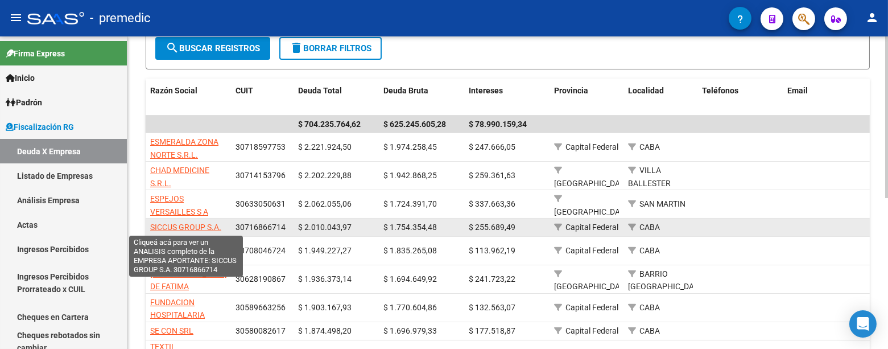
click at [201, 230] on span "SICCUS GROUP S.A." at bounding box center [185, 227] width 71 height 9
type textarea "30716866714"
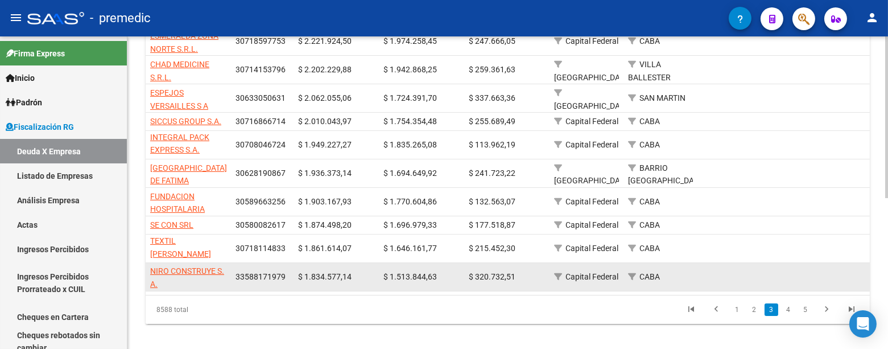
scroll to position [292, 0]
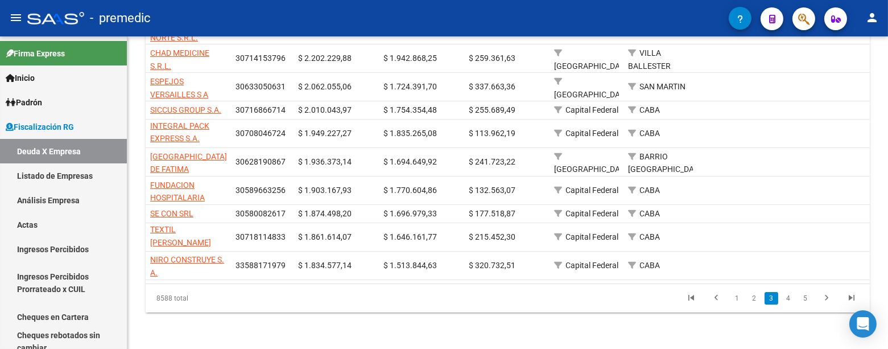
click at [796, 298] on li "4" at bounding box center [788, 298] width 17 height 19
click at [793, 298] on link "4" at bounding box center [789, 298] width 14 height 13
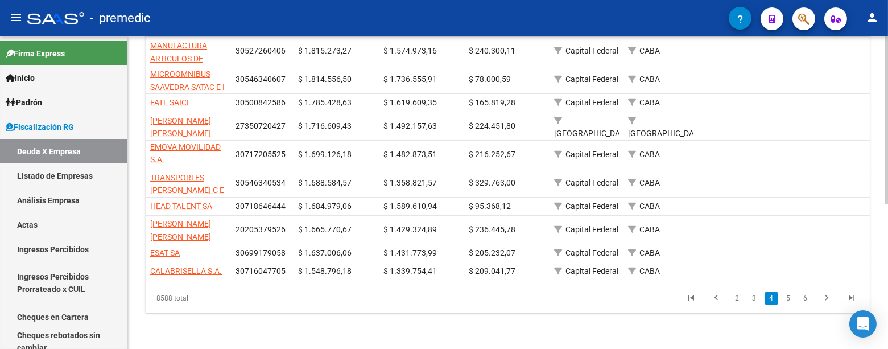
scroll to position [271, 0]
